Goal: Task Accomplishment & Management: Use online tool/utility

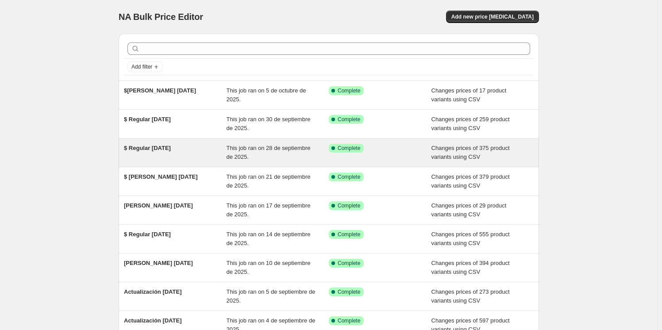
click at [193, 149] on div "$ Regular [DATE]" at bounding box center [175, 153] width 103 height 18
